Goal: Navigation & Orientation: Find specific page/section

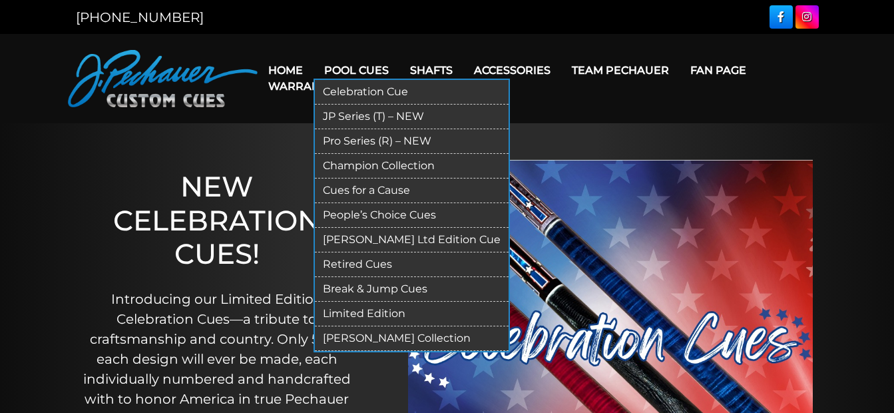
click at [355, 110] on link "JP Series (T) – NEW" at bounding box center [412, 116] width 194 height 25
click at [367, 139] on link "Pro Series (R) – NEW" at bounding box center [412, 141] width 194 height 25
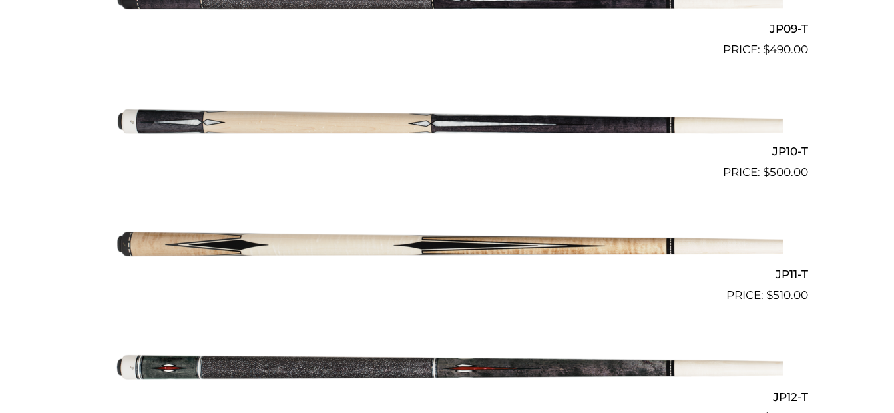
scroll to position [902, 0]
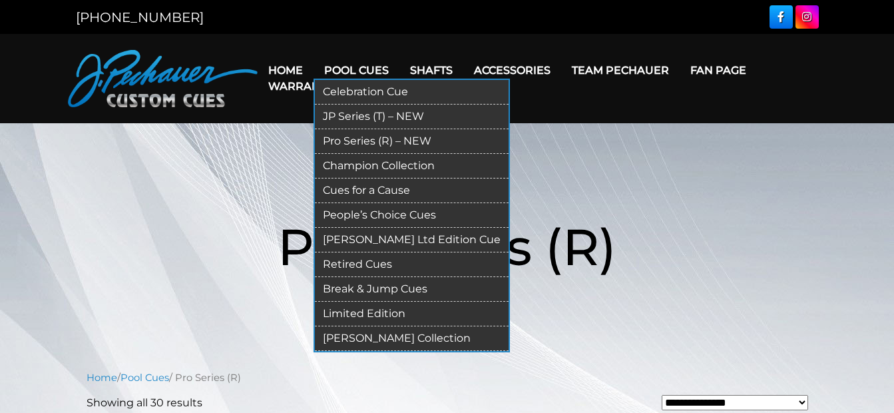
click at [370, 167] on link "Champion Collection" at bounding box center [412, 166] width 194 height 25
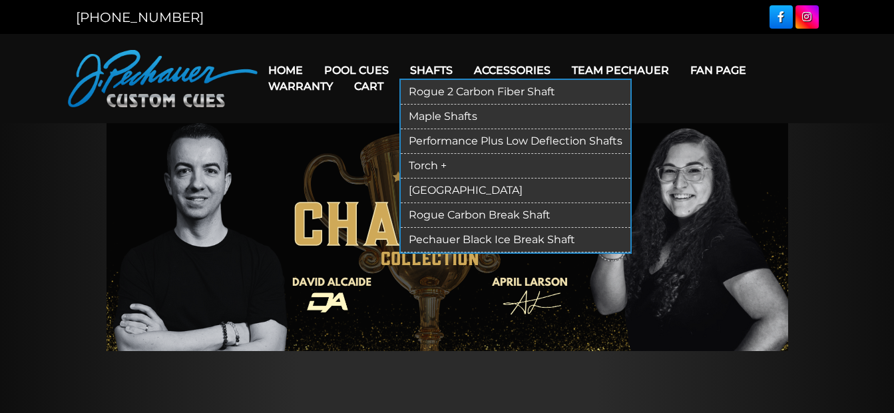
click at [462, 115] on link "Maple Shafts" at bounding box center [516, 116] width 230 height 25
